Goal: Information Seeking & Learning: Find specific fact

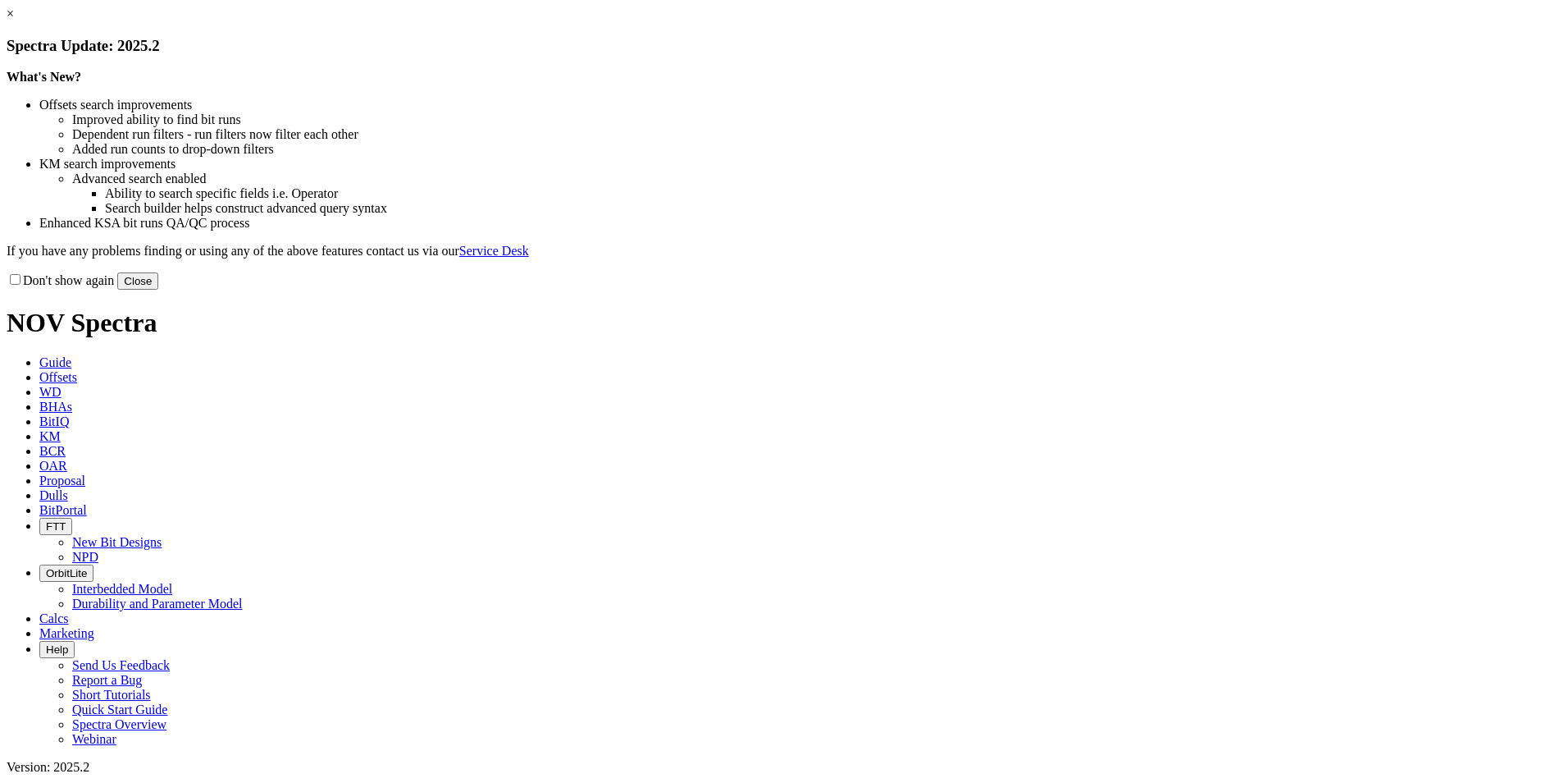
click at [14, 20] on link "×" at bounding box center [11, 14] width 8 height 14
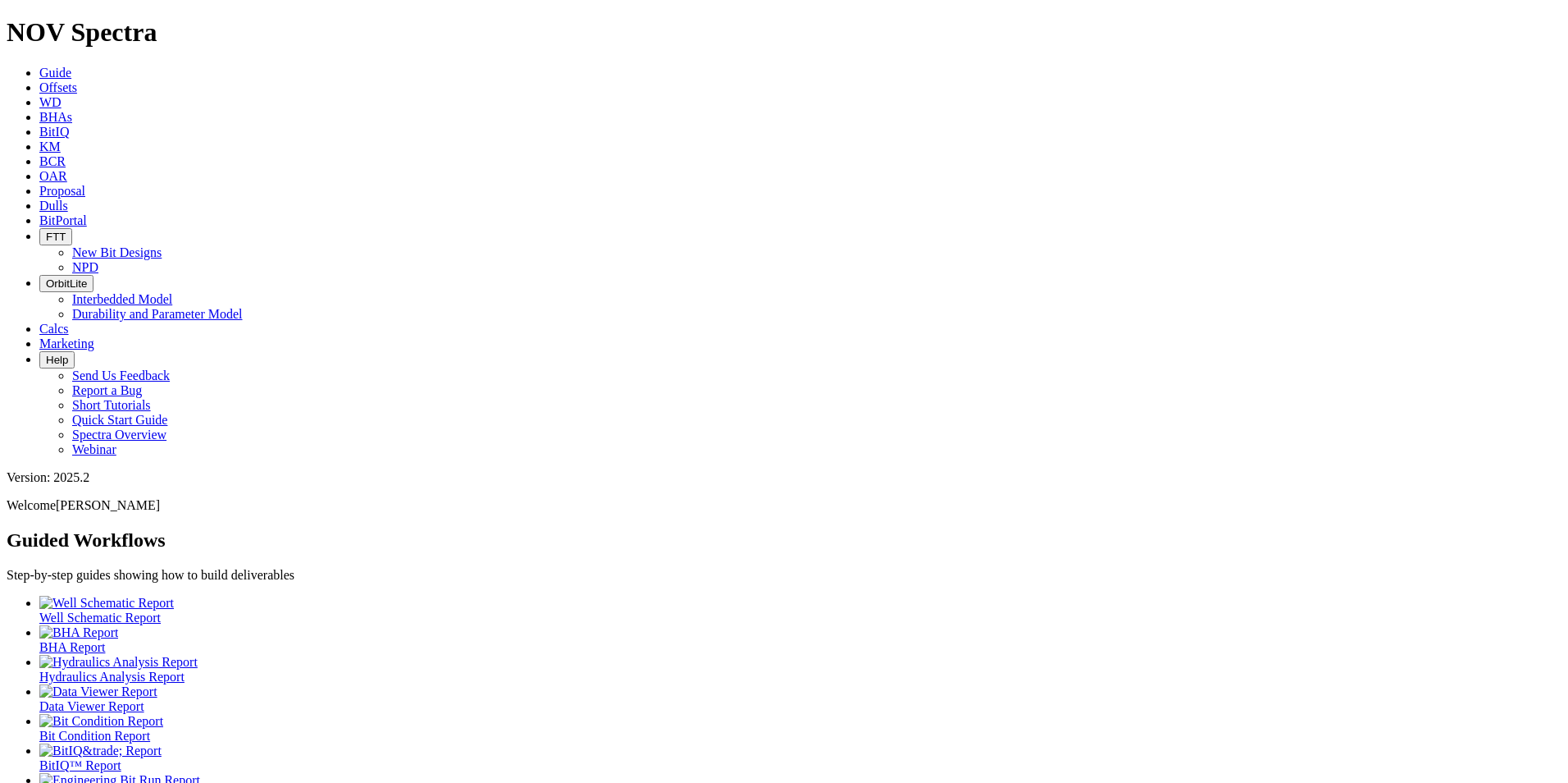
click at [77, 81] on link "Offsets" at bounding box center [58, 87] width 38 height 14
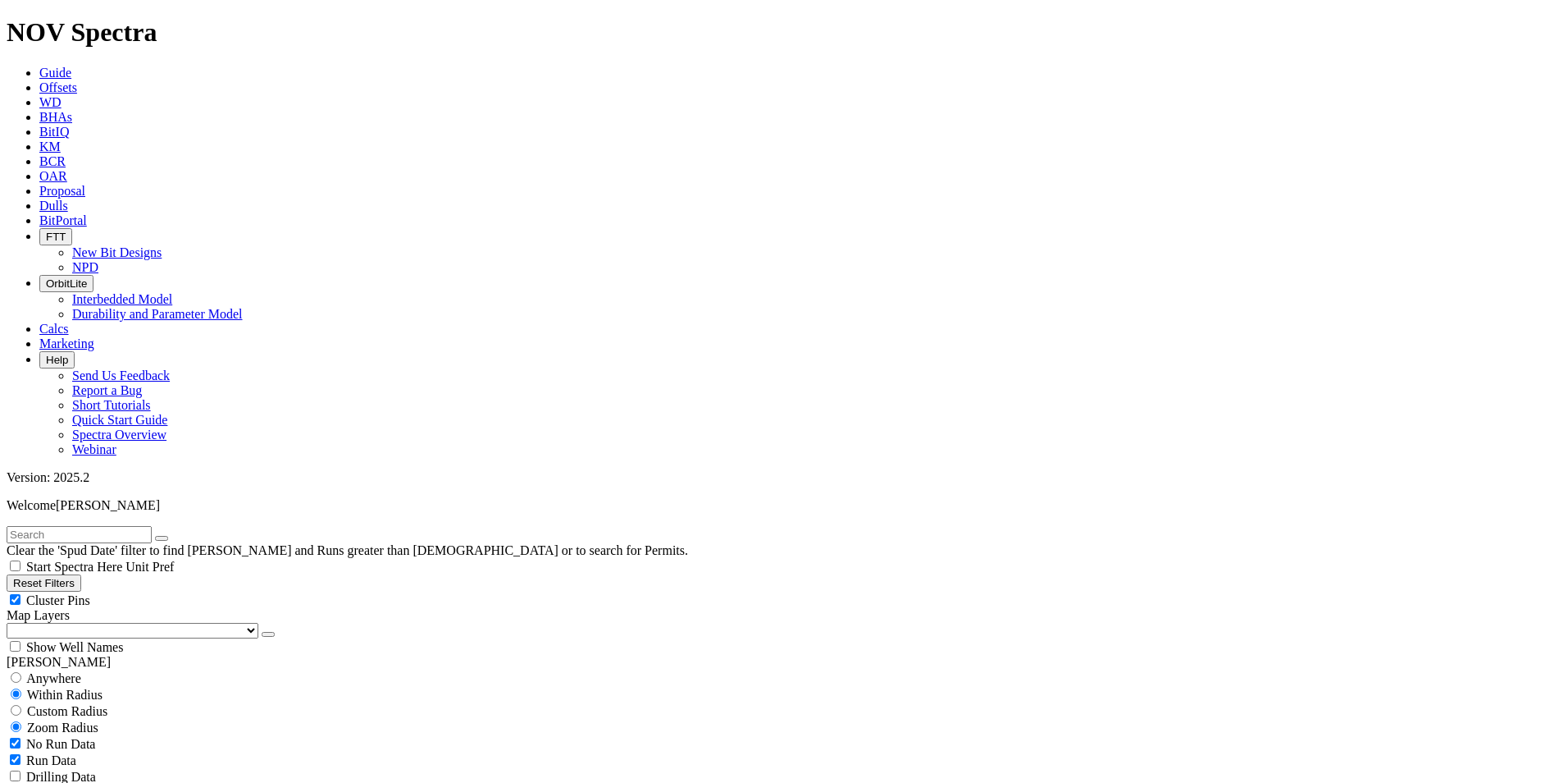
scroll to position [369, 0]
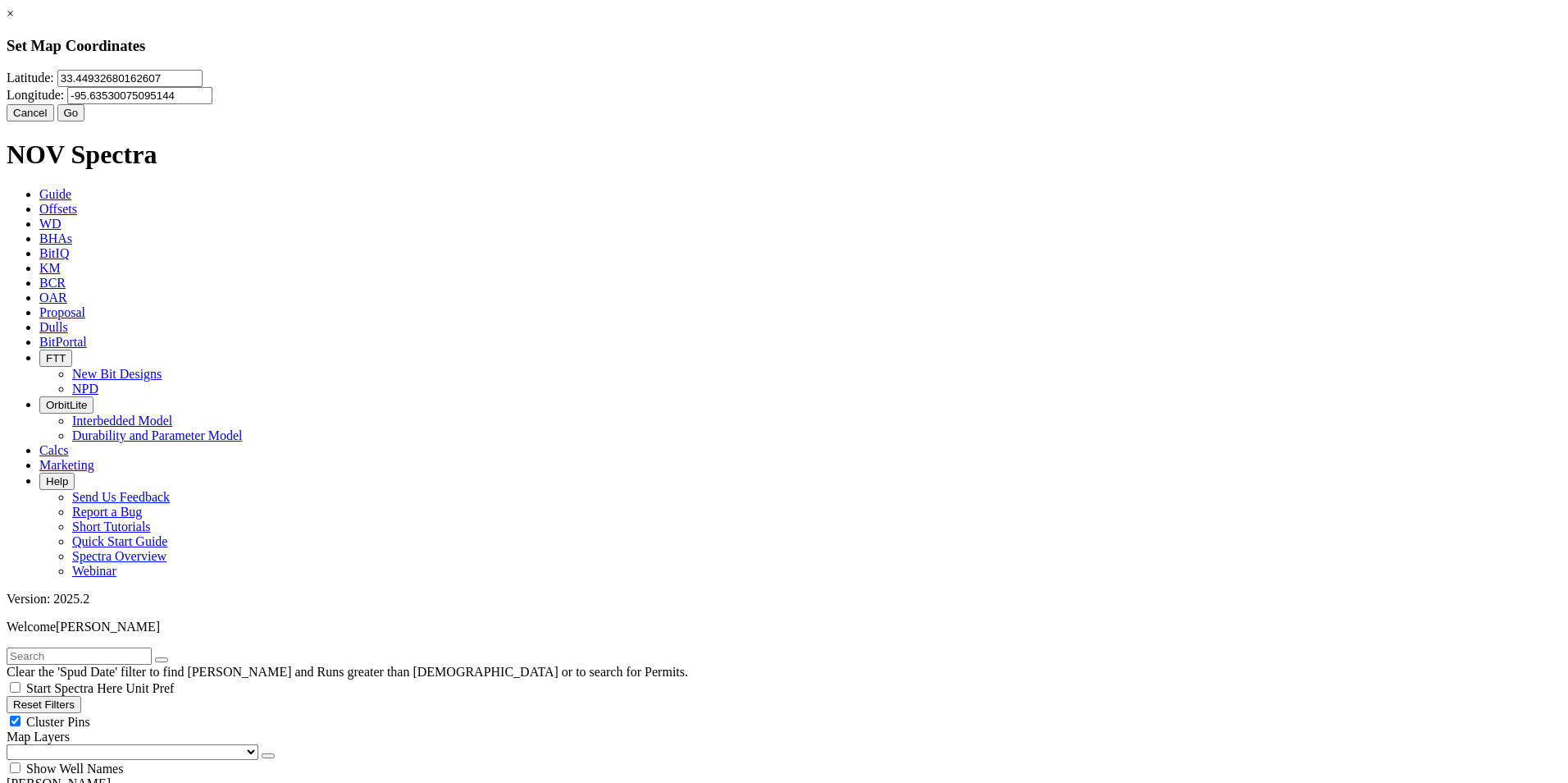
click at [203, 87] on input "33.44932680162607" at bounding box center [129, 79] width 145 height 17
type input "33.12753"
type input "-95.153184"
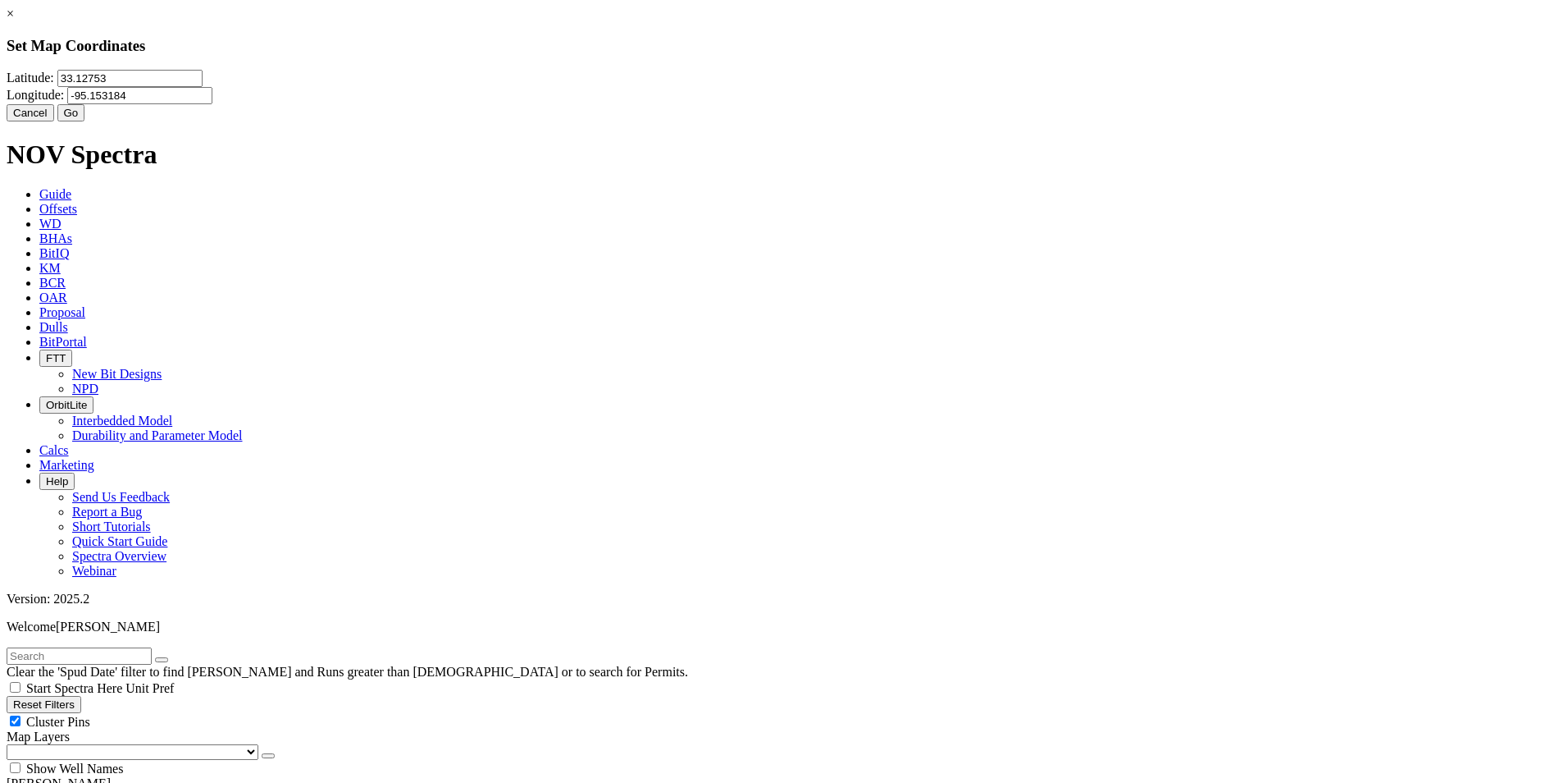
click at [85, 121] on button "Go" at bounding box center [71, 113] width 28 height 17
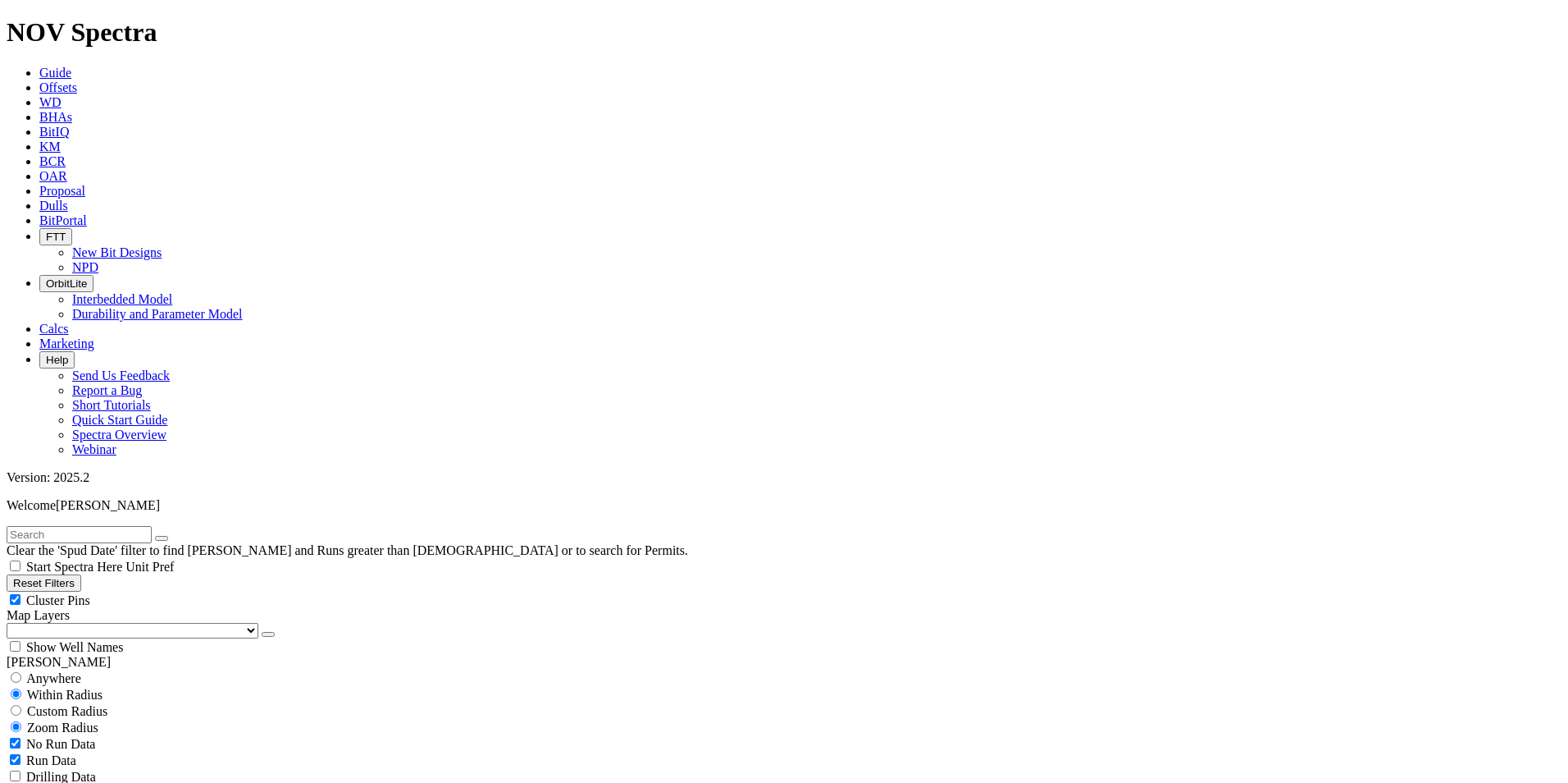
click at [121, 702] on div "Custom Radius" at bounding box center [784, 710] width 1554 height 17
radio input "true"
radio input "false"
click at [108, 735] on input "number" at bounding box center [79, 744] width 145 height 17
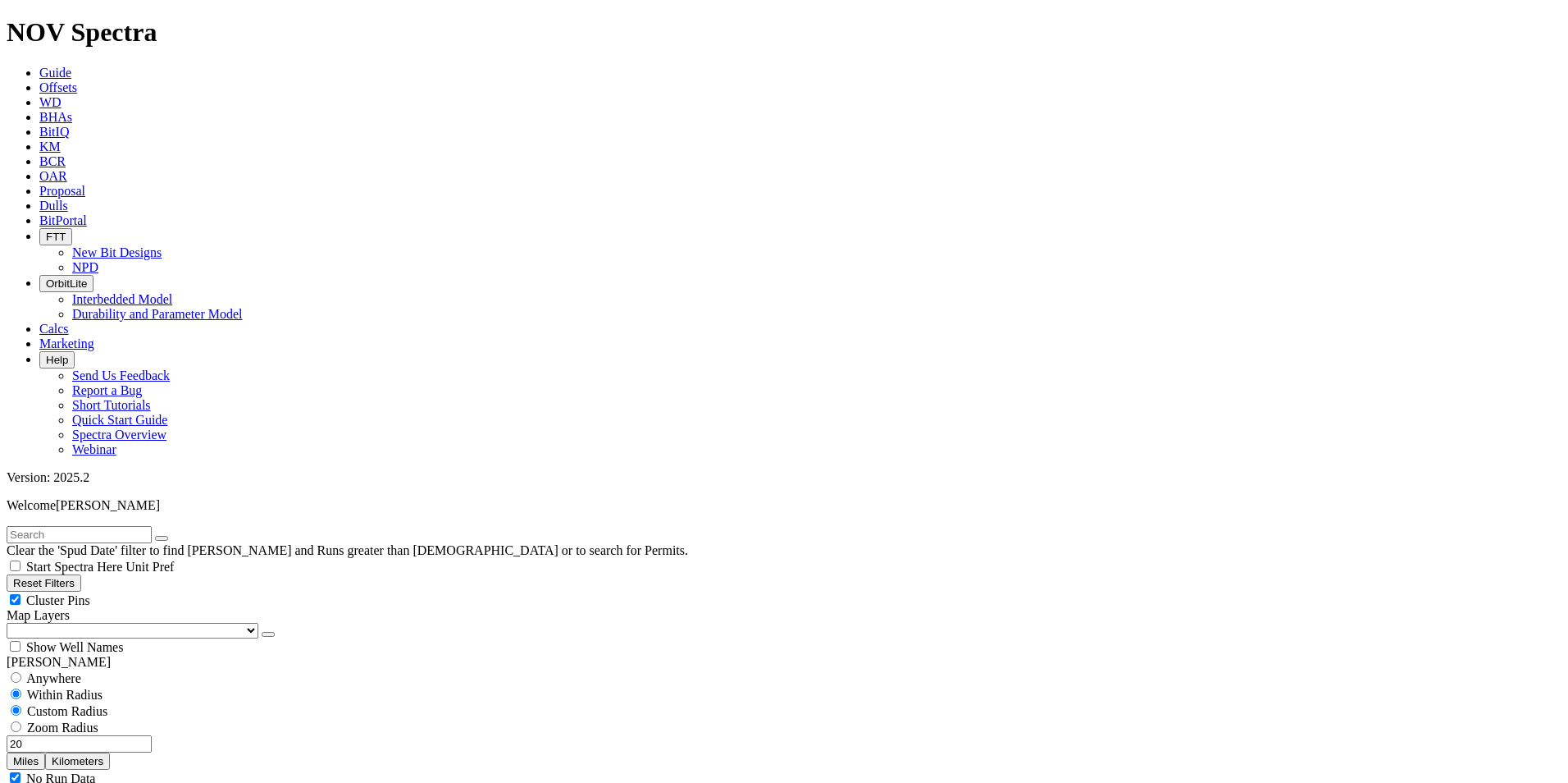
click at [45, 752] on button "Miles" at bounding box center [26, 761] width 39 height 17
click at [92, 735] on input "20" at bounding box center [79, 744] width 145 height 17
type input "35"
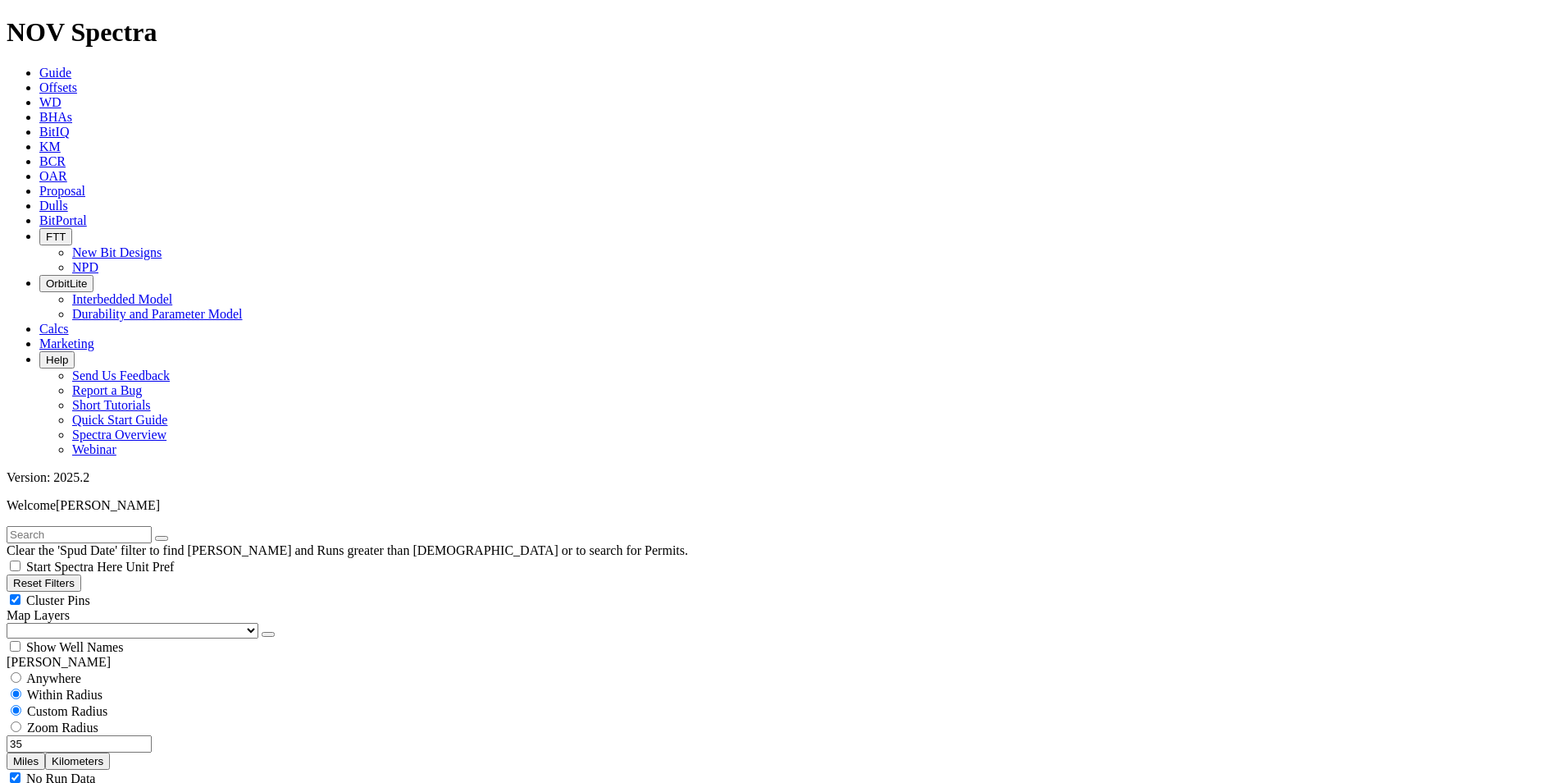
select select "9.875"
checkbox input "false"
select select "? number:9.875 ?"
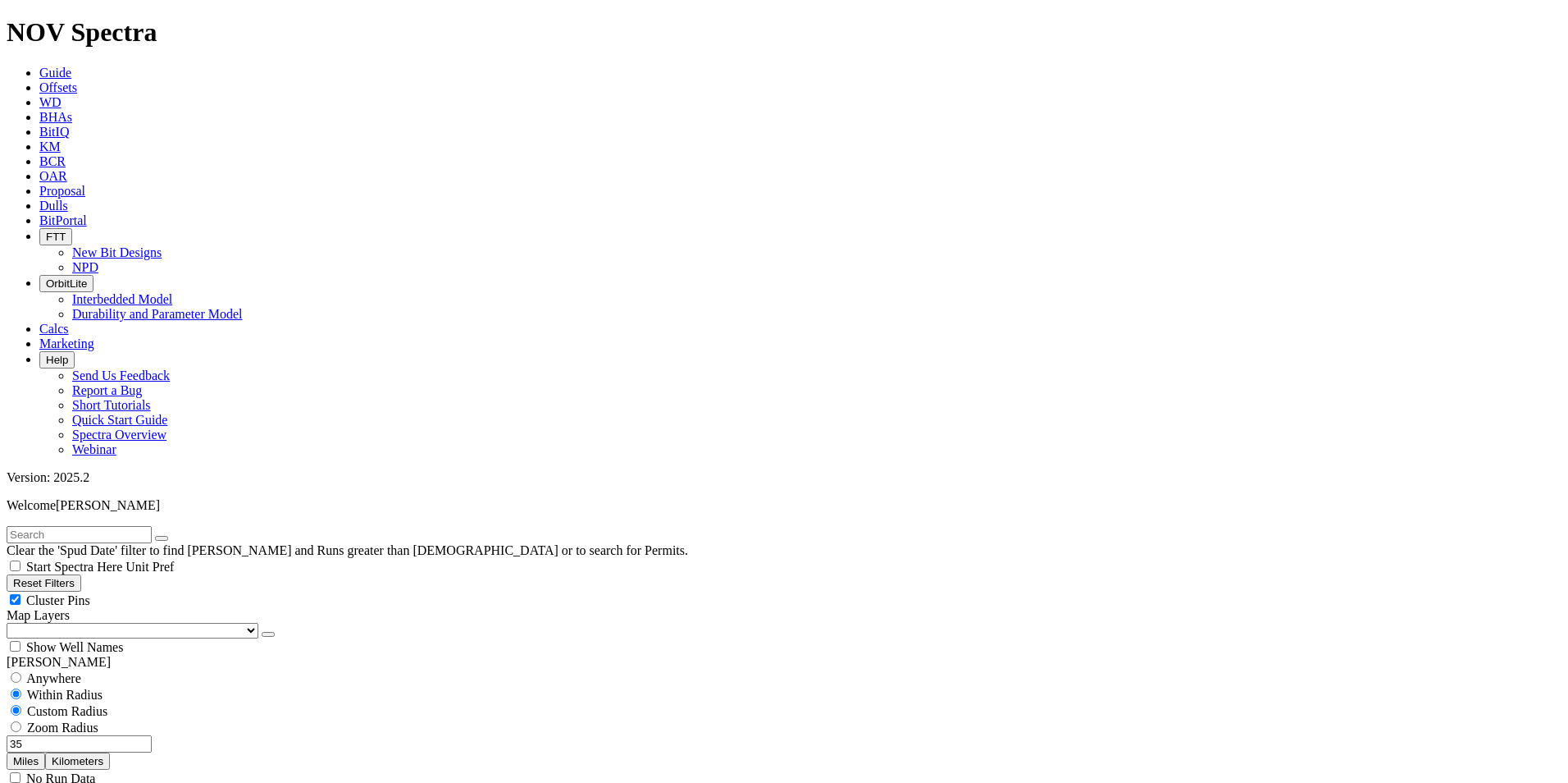
select select
